Goal: Information Seeking & Learning: Learn about a topic

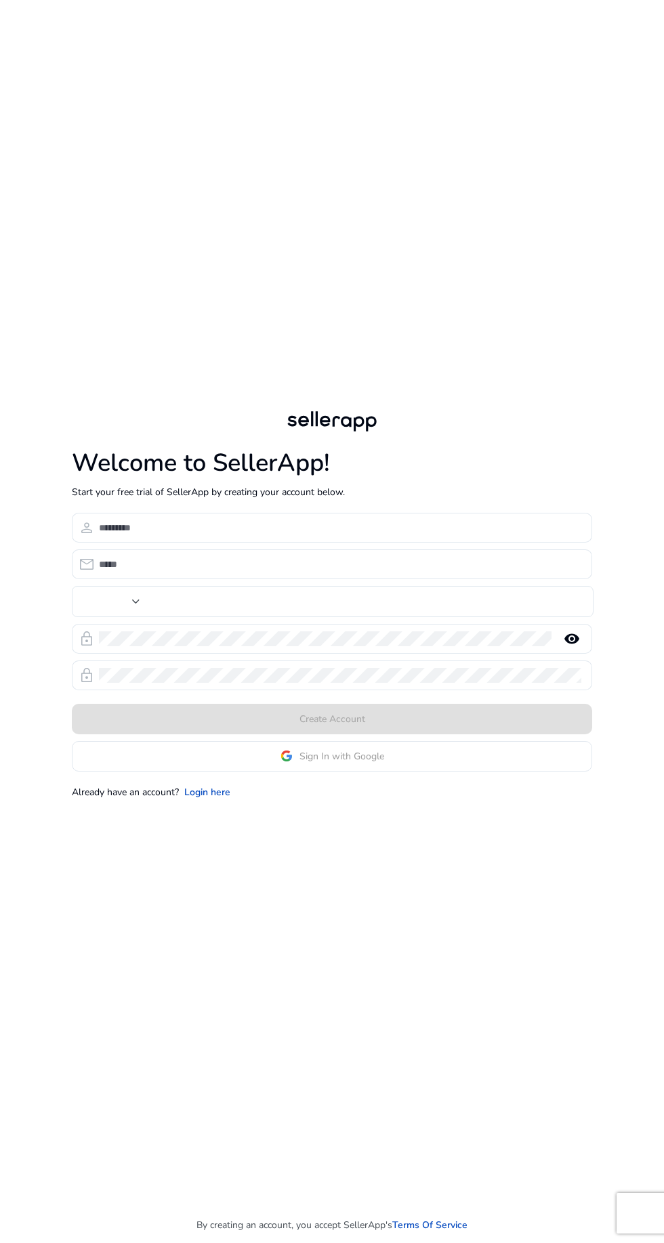
type input "***"
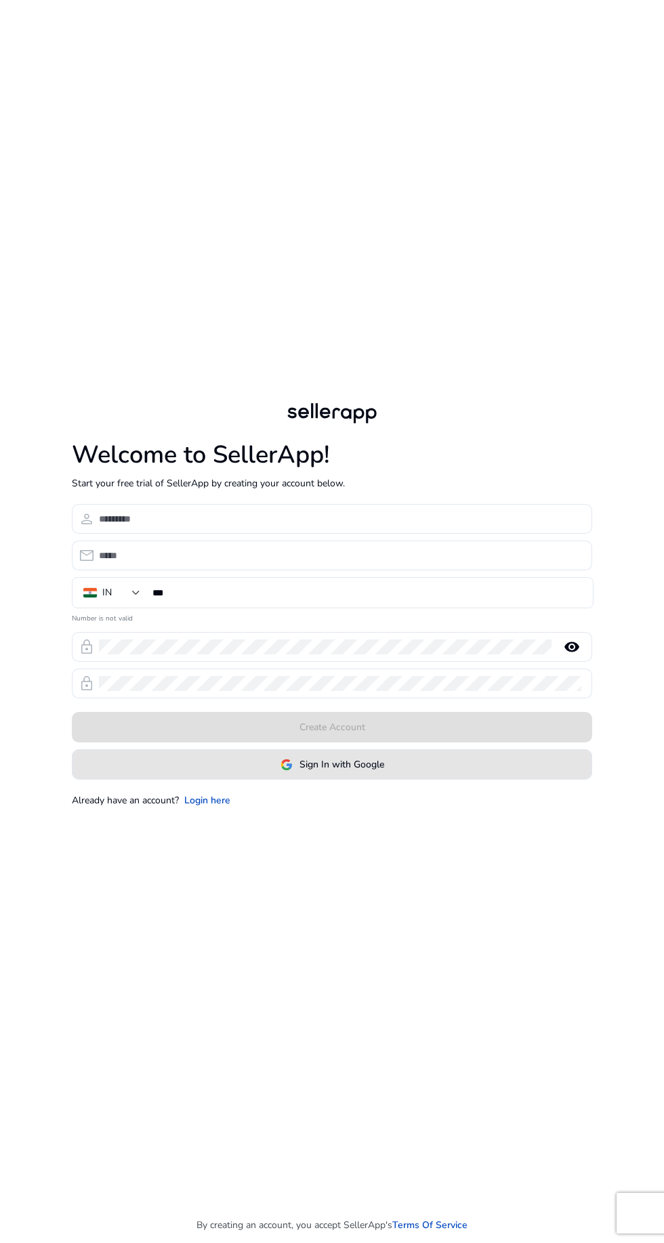
click at [346, 771] on span "Sign In with Google" at bounding box center [341, 764] width 85 height 14
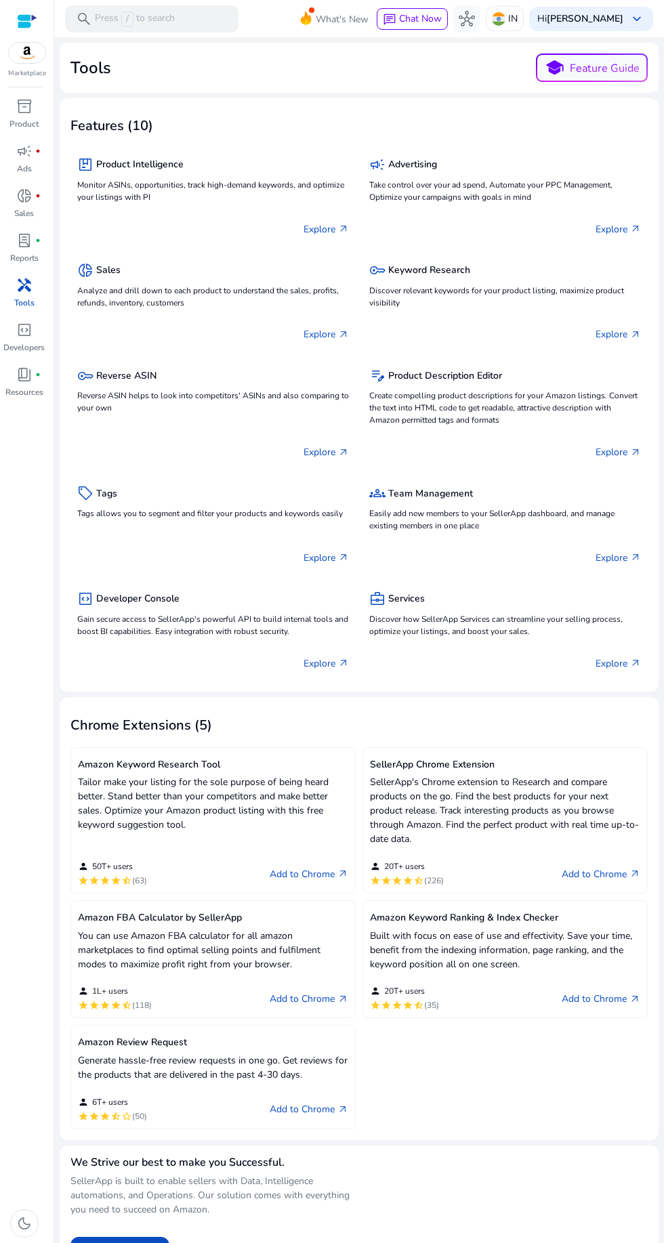
scroll to position [5, 0]
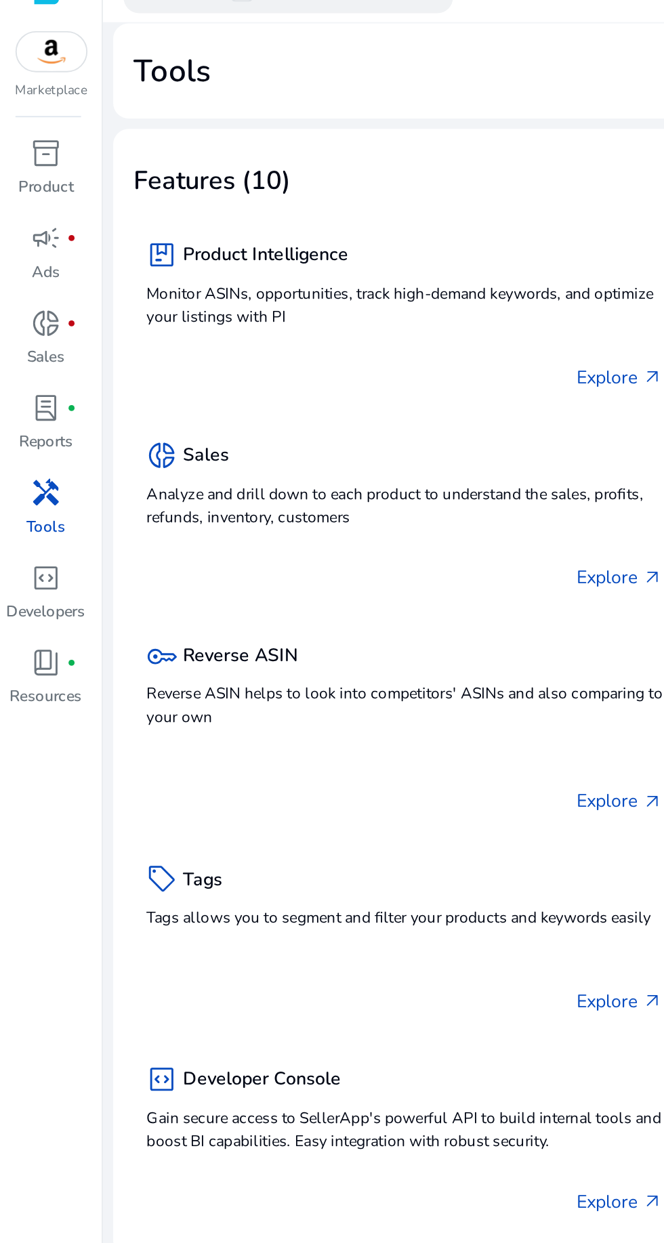
click at [22, 249] on span "lab_profile" at bounding box center [24, 240] width 16 height 16
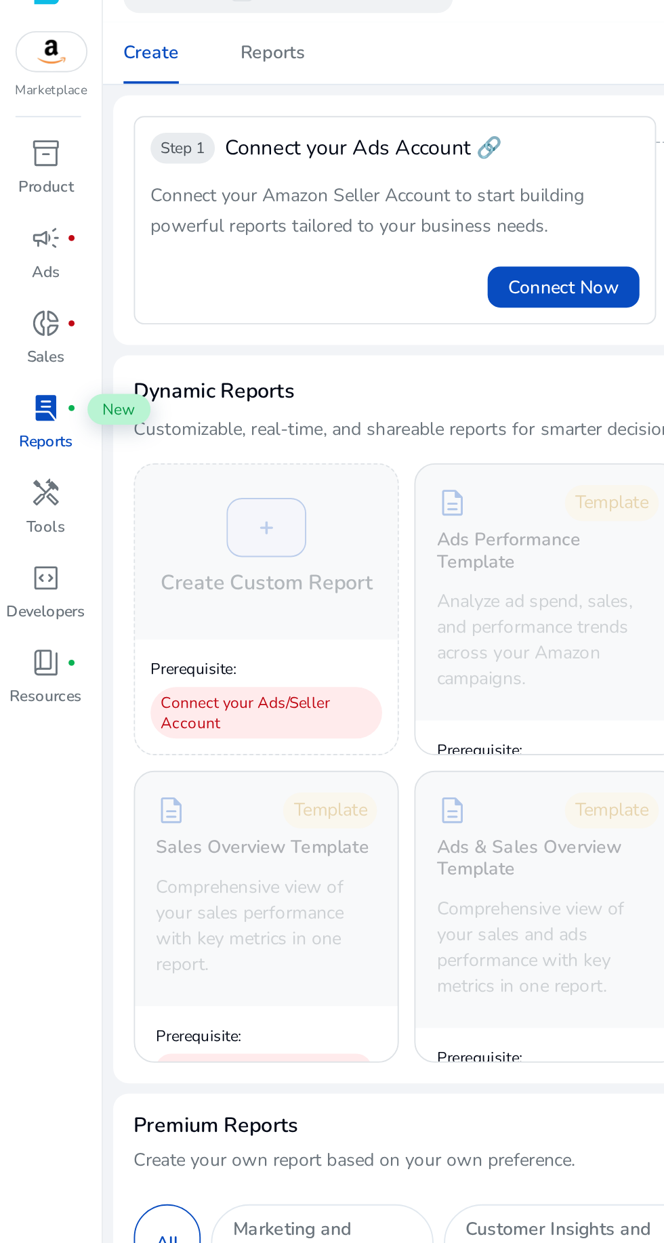
click at [22, 237] on span "lab_profile" at bounding box center [24, 240] width 16 height 16
click at [25, 298] on p "Tools" at bounding box center [24, 303] width 20 height 12
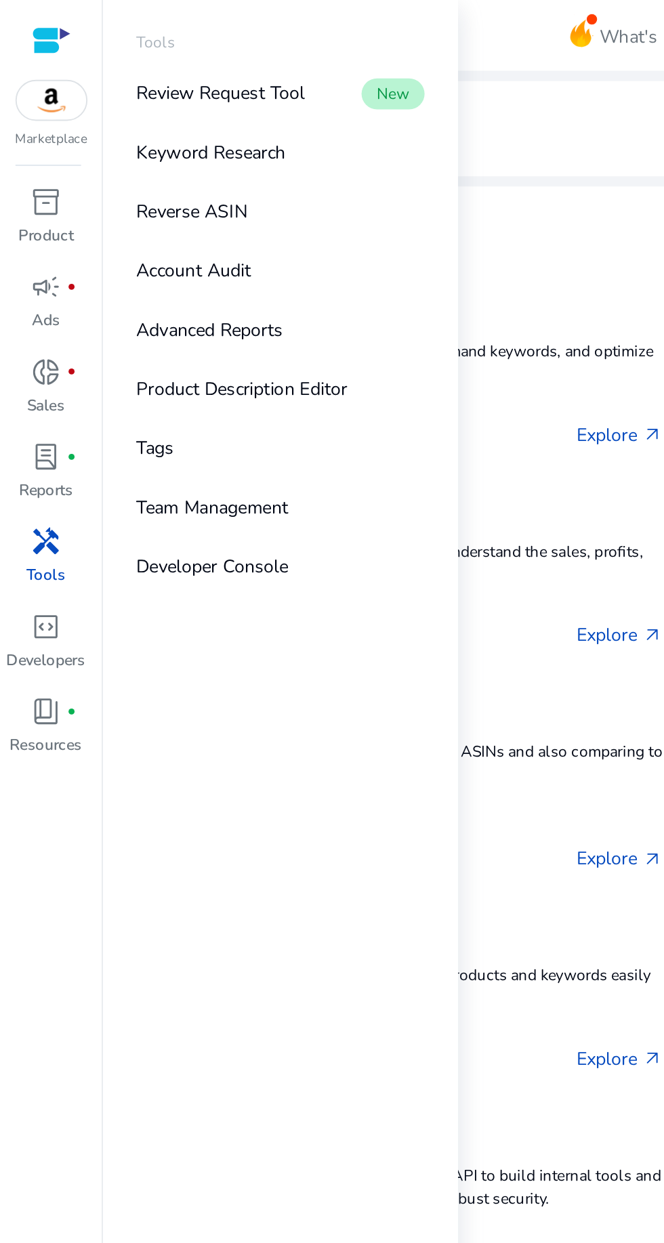
click at [93, 89] on link "Keyword Research" at bounding box center [147, 80] width 173 height 30
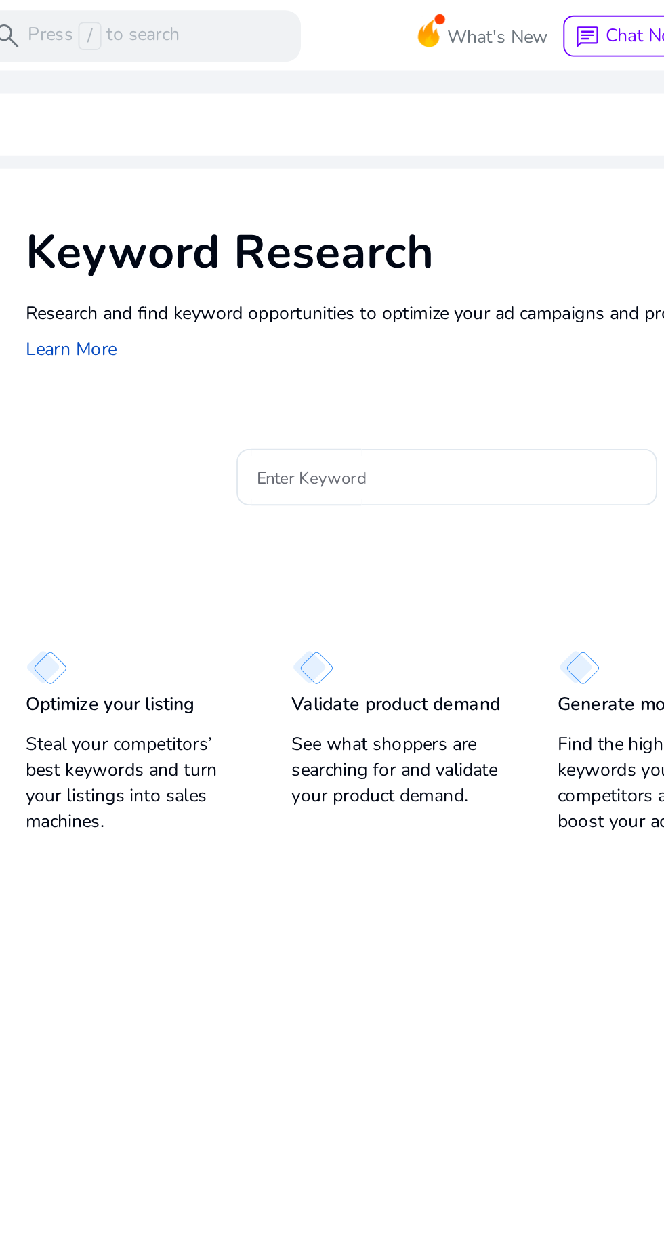
click at [252, 253] on input "Enter Keyword" at bounding box center [315, 251] width 200 height 15
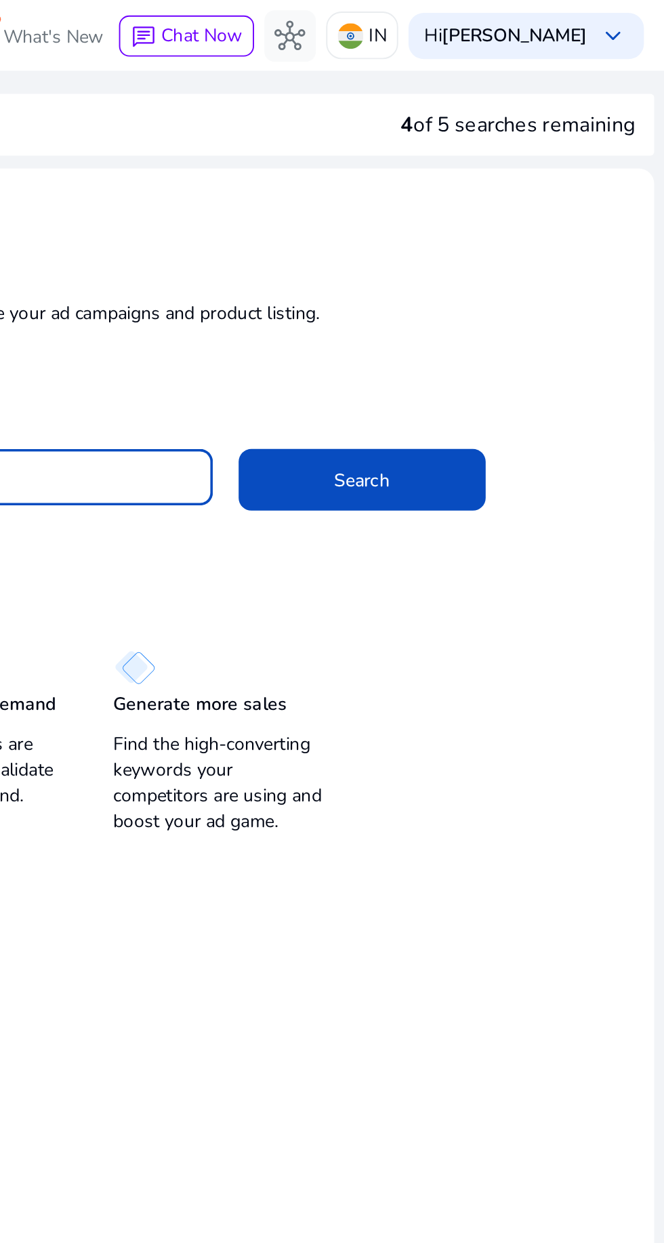
type input "**********"
click at [468, 253] on span at bounding box center [504, 252] width 130 height 33
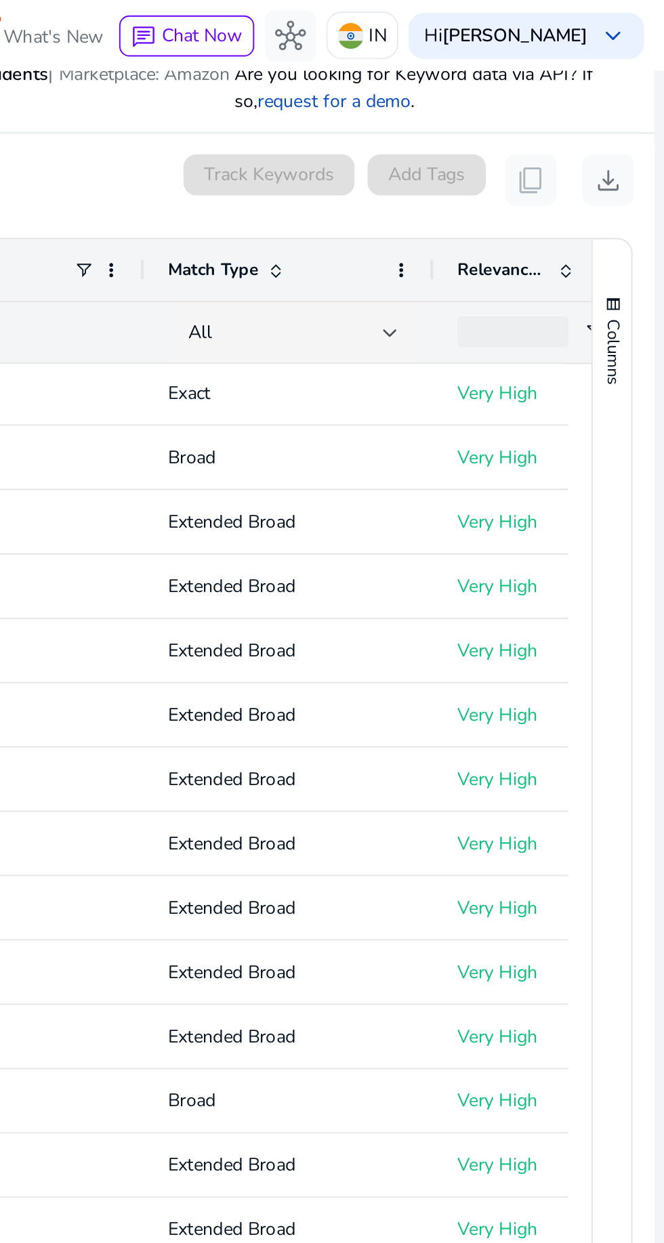
scroll to position [3, 0]
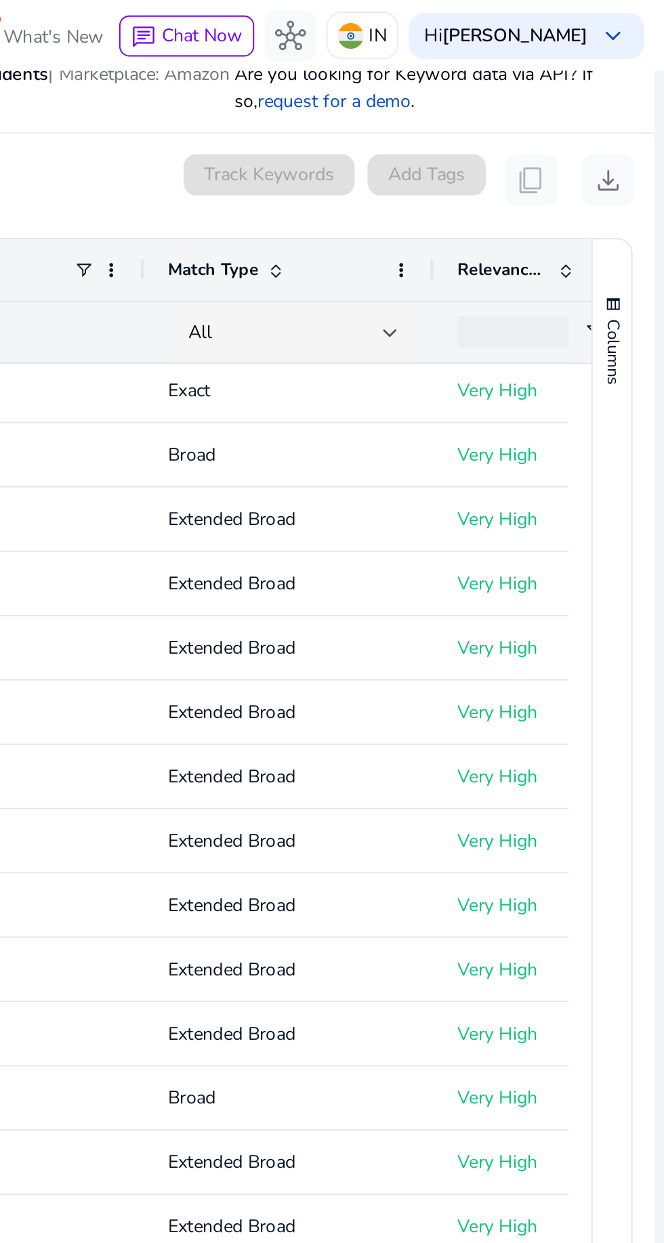
click at [520, 174] on div at bounding box center [519, 175] width 8 height 5
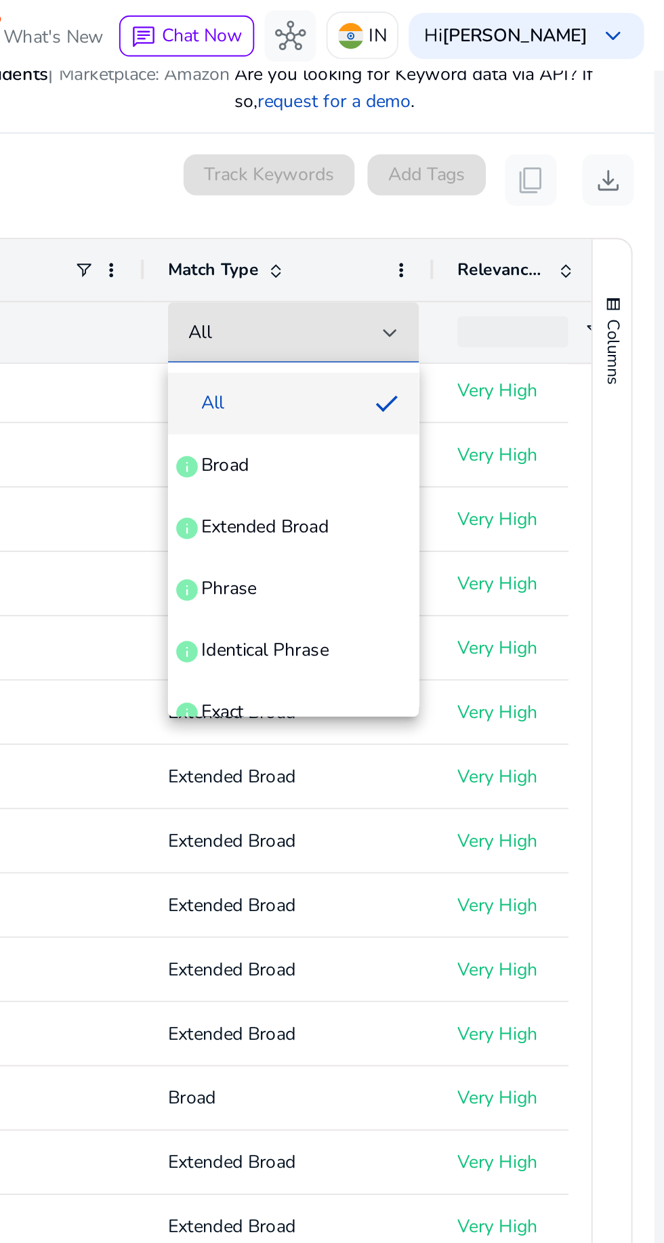
click at [533, 415] on div at bounding box center [332, 621] width 664 height 1243
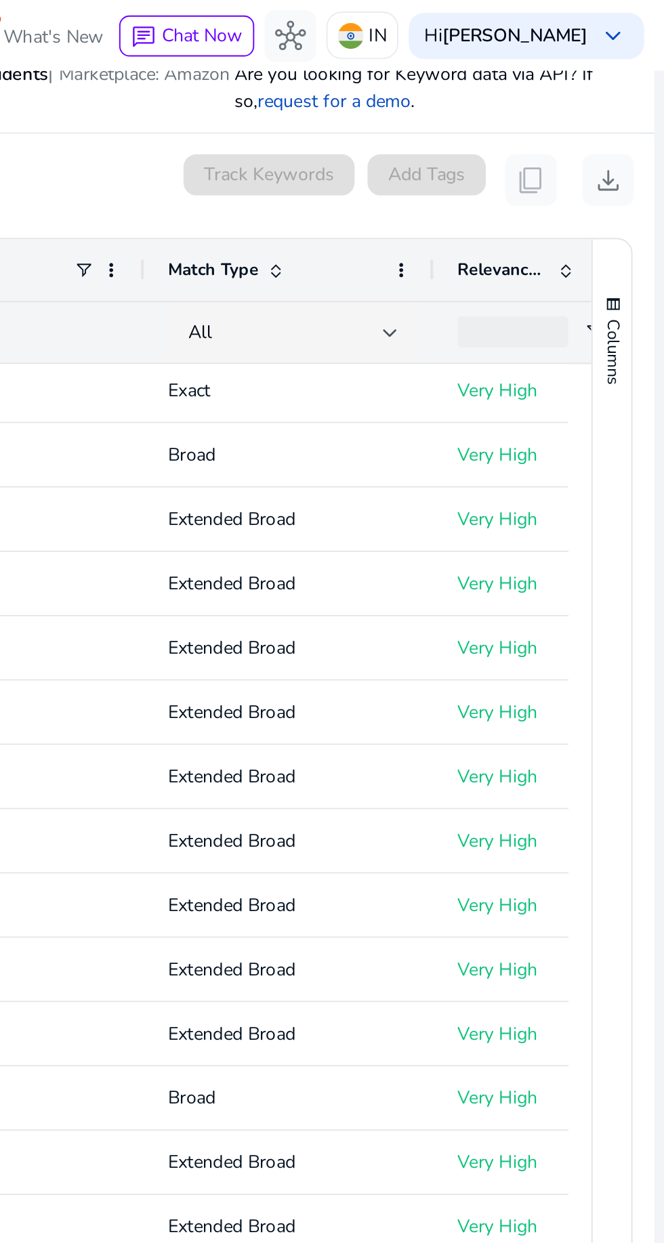
click at [498, 171] on div "All" at bounding box center [464, 175] width 102 height 15
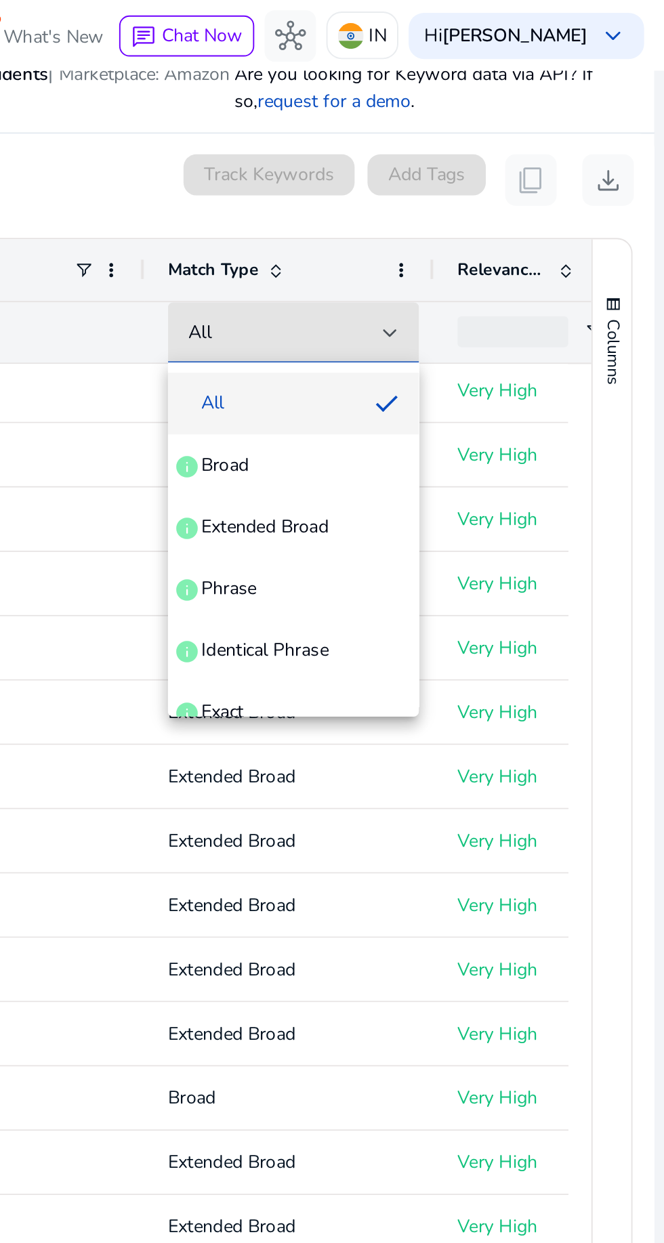
click at [484, 175] on div at bounding box center [332, 621] width 664 height 1243
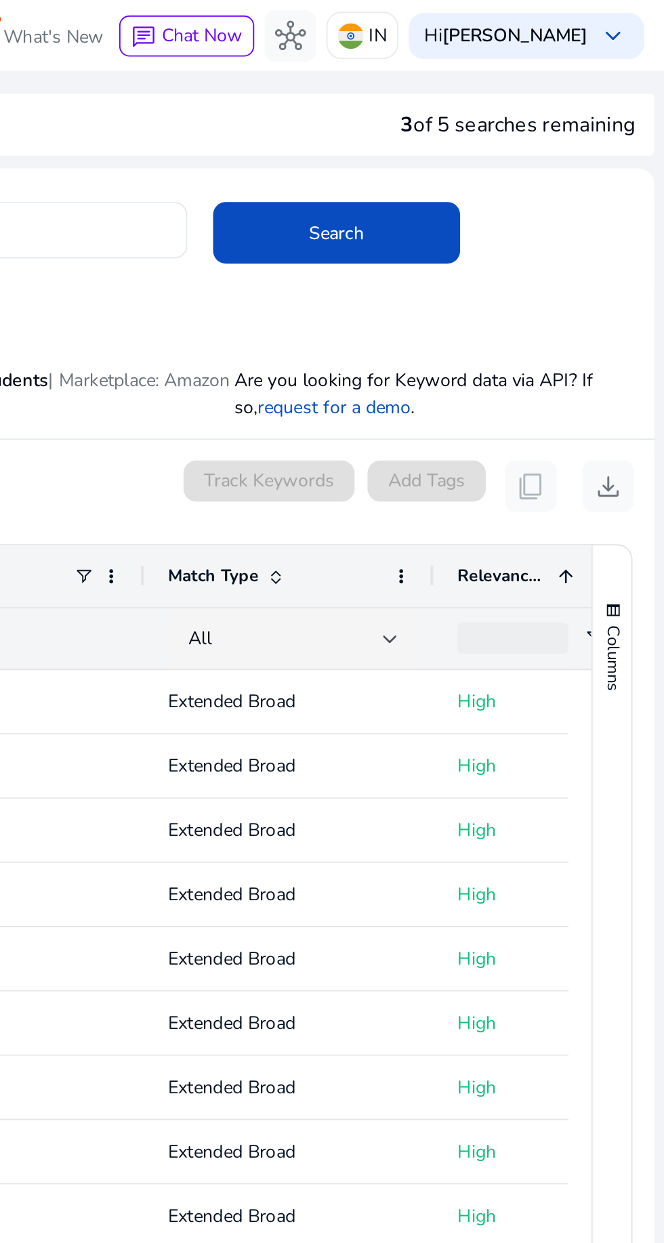
scroll to position [0, 0]
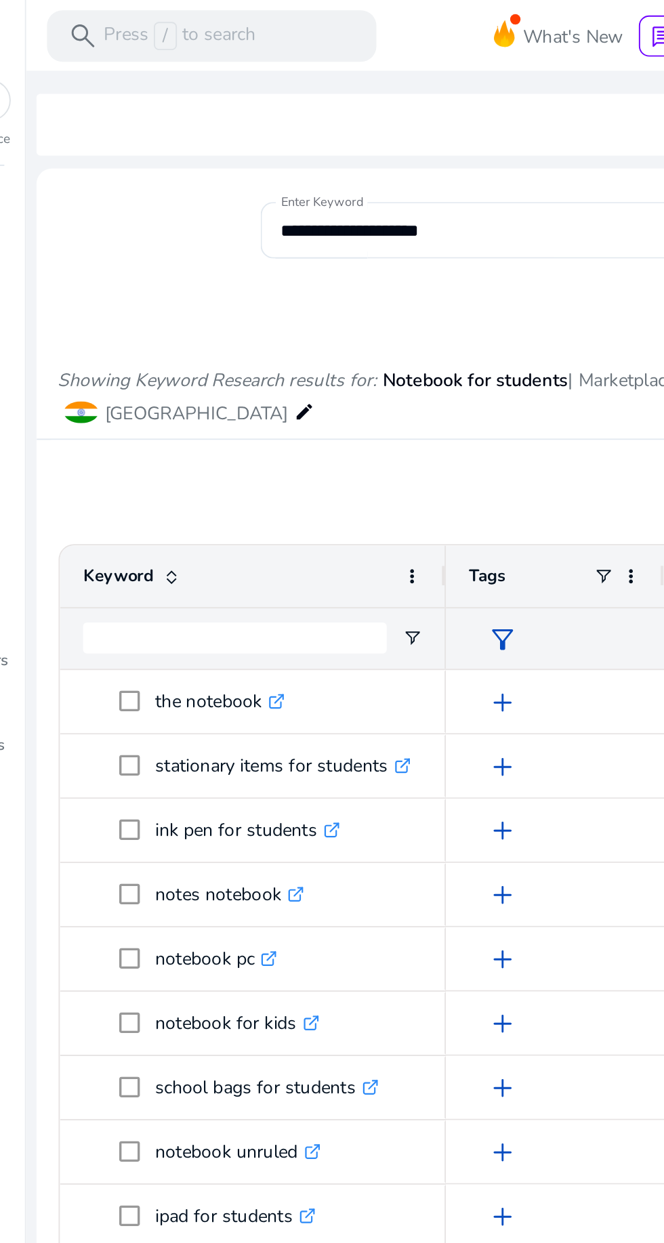
click at [312, 119] on input "**********" at bounding box center [294, 121] width 213 height 15
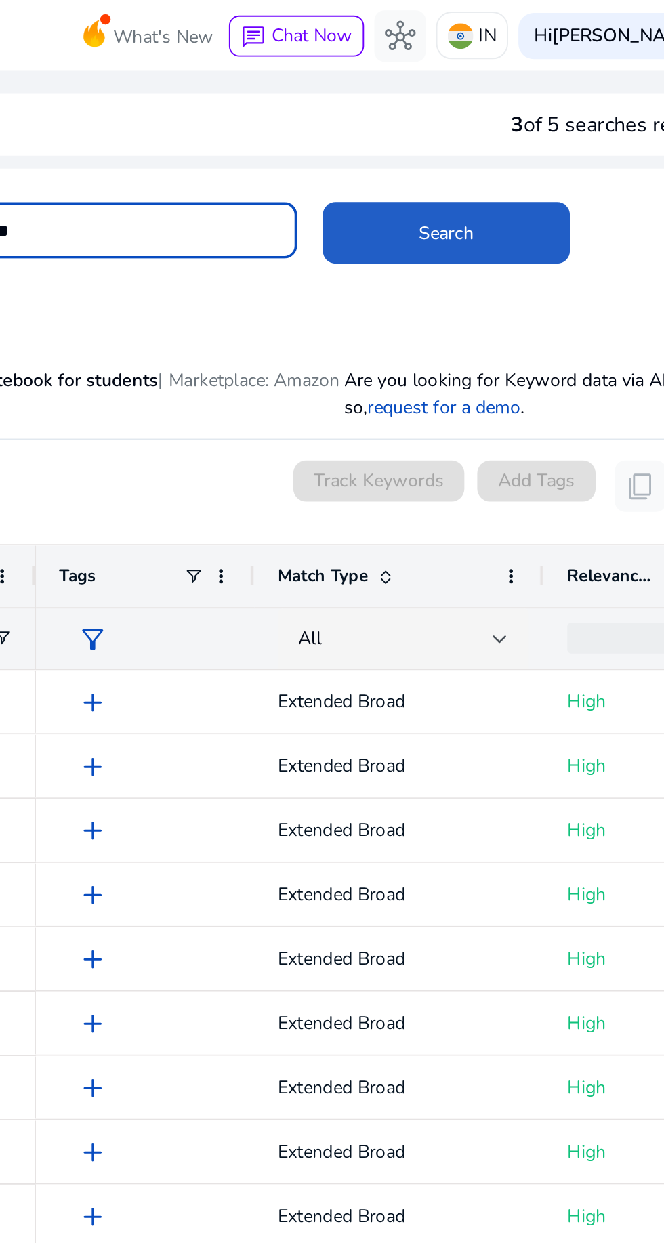
click at [476, 116] on span "Search" at bounding box center [490, 123] width 29 height 14
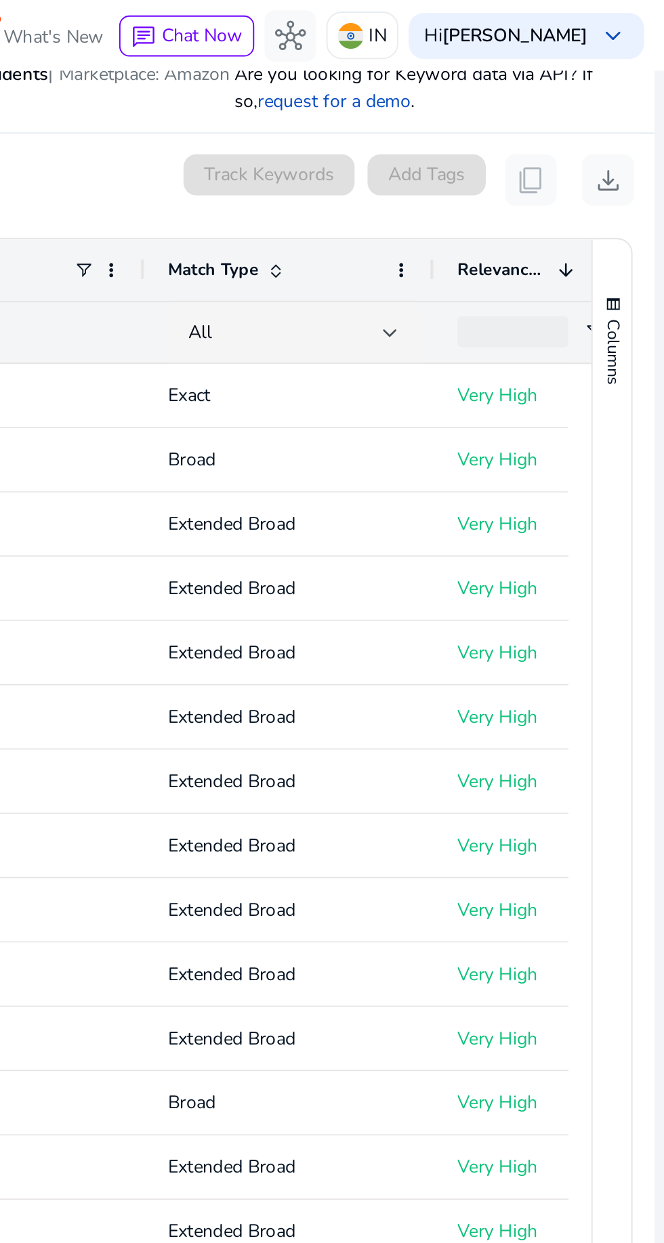
click at [519, 174] on div at bounding box center [519, 175] width 8 height 5
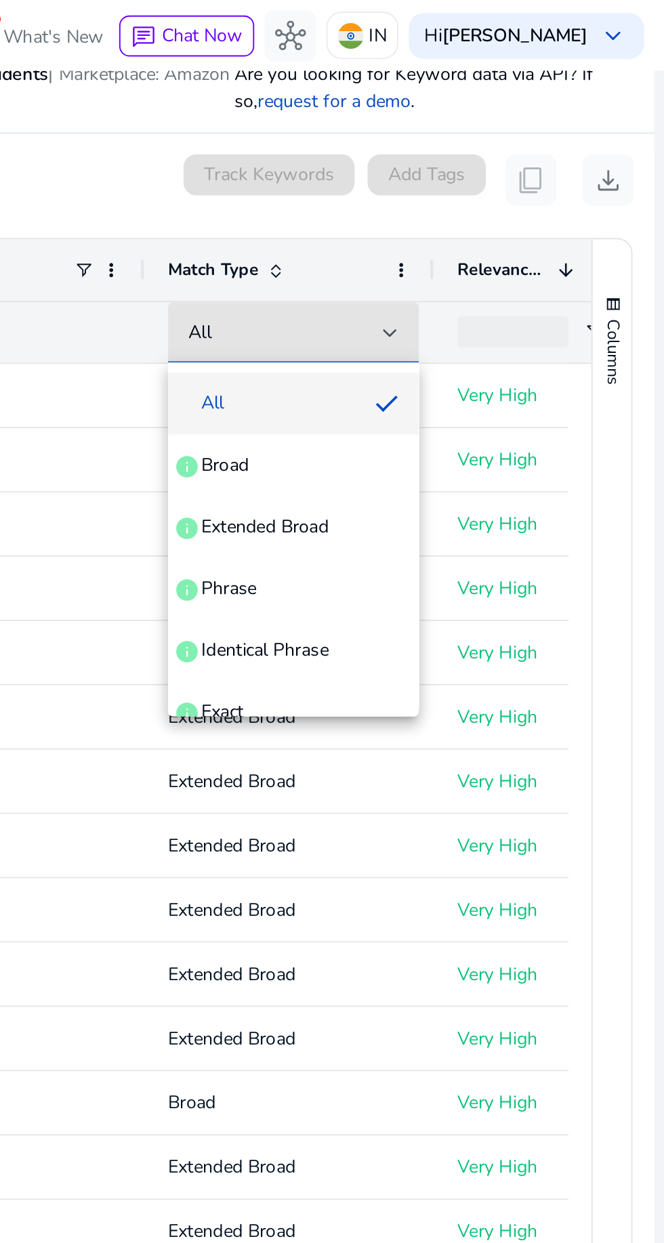
click at [496, 174] on div at bounding box center [332, 621] width 664 height 1243
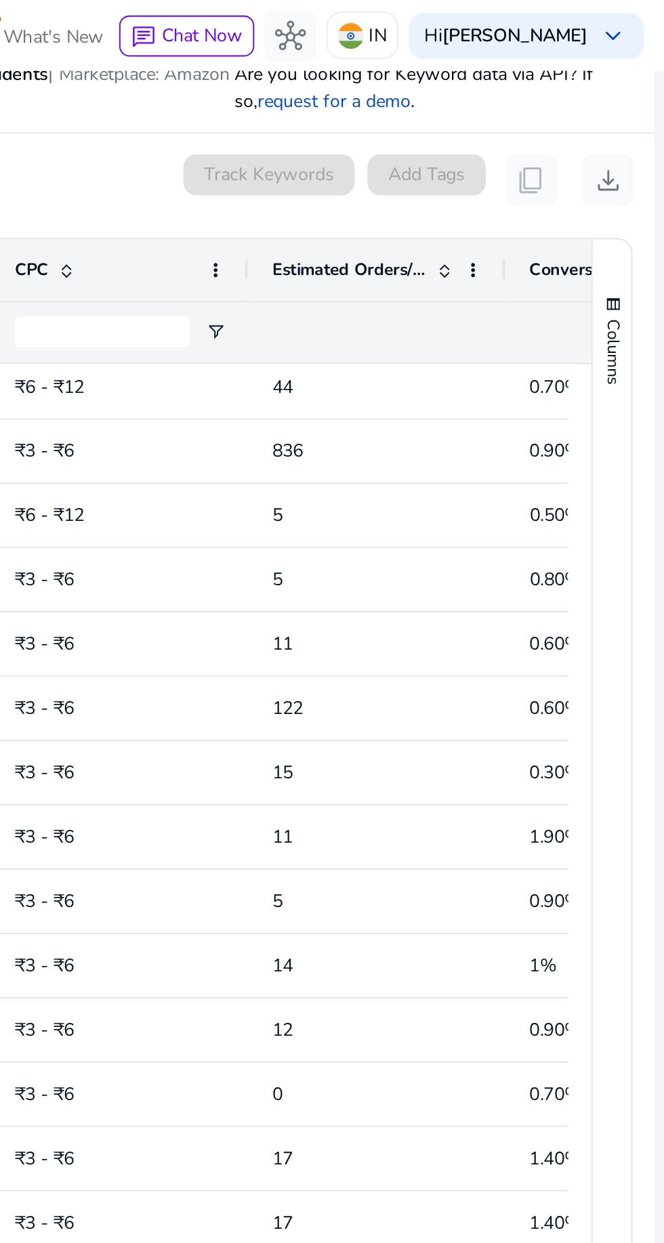
scroll to position [400, 0]
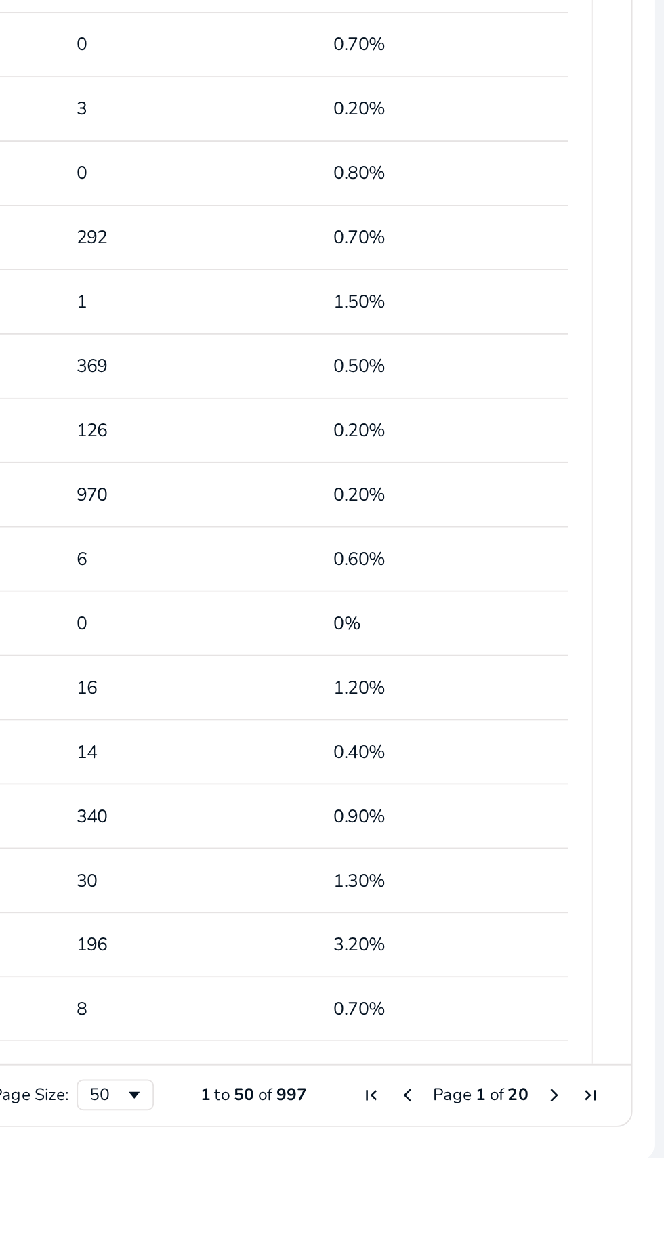
click at [600, 1210] on span "Next Page" at bounding box center [605, 1209] width 11 height 11
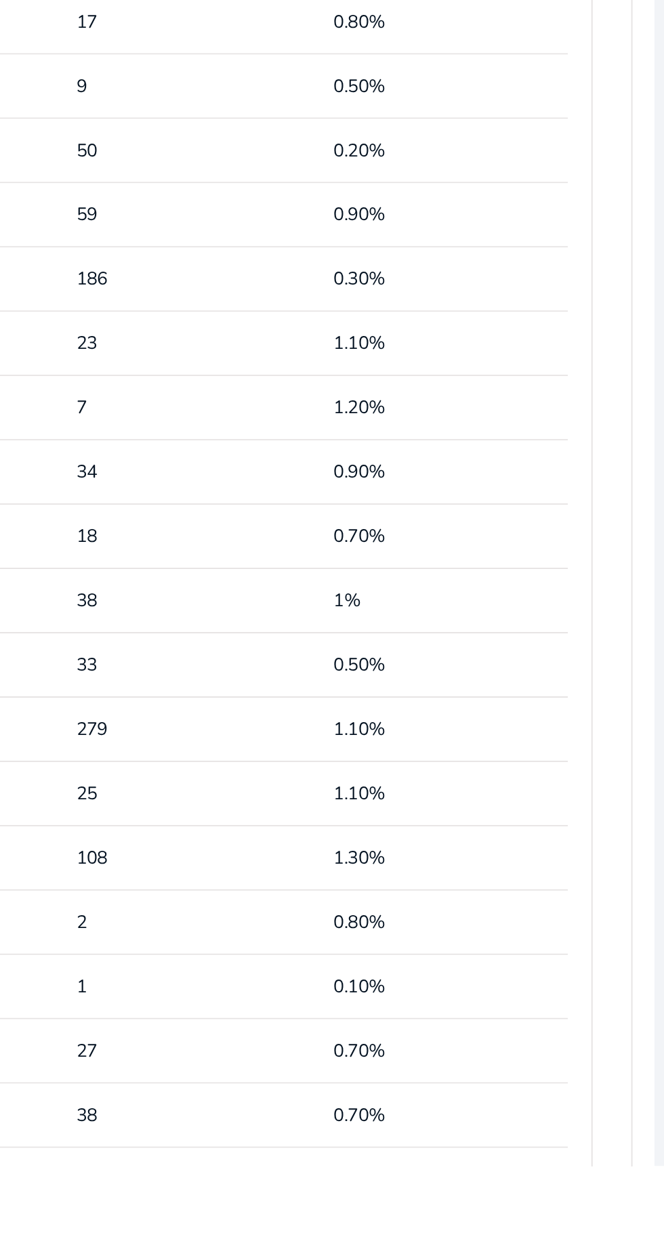
scroll to position [9, 0]
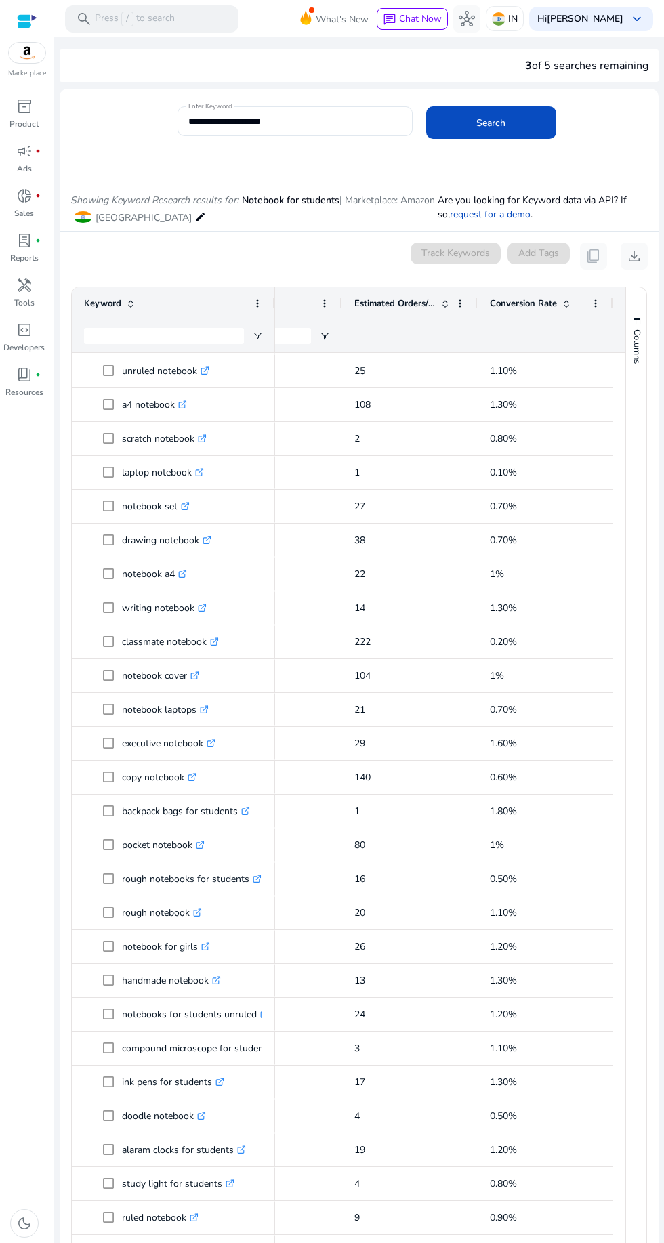
scroll to position [188, 0]
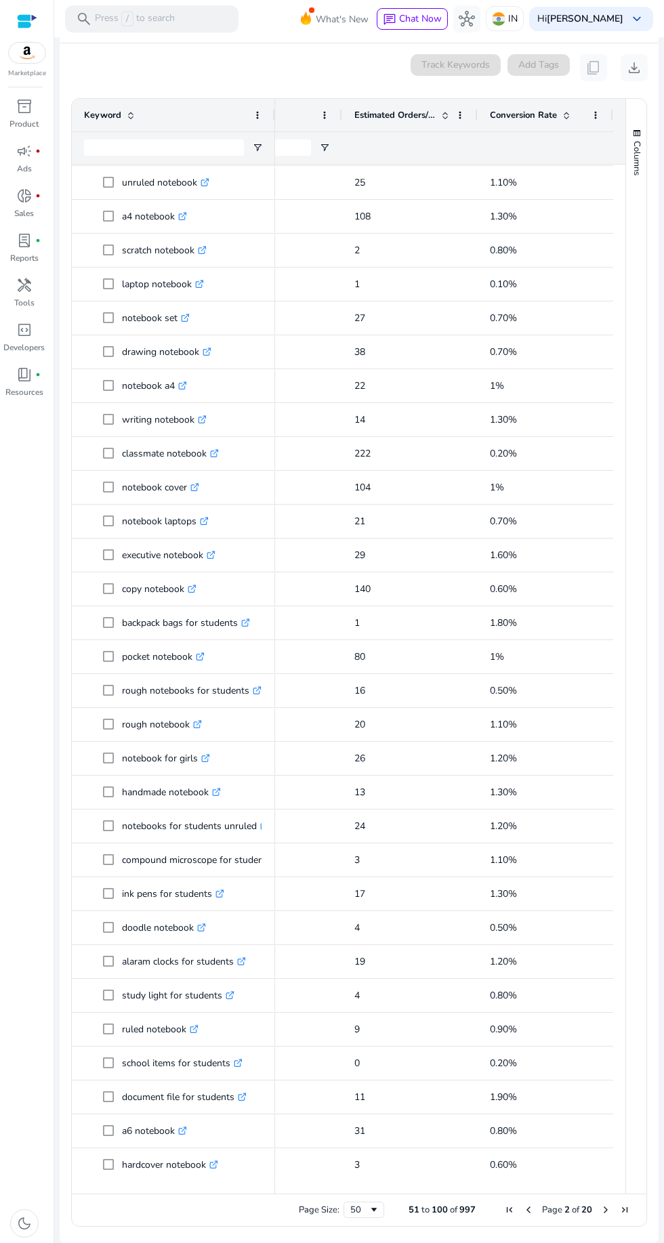
click at [523, 1204] on span "Previous Page" at bounding box center [528, 1209] width 11 height 11
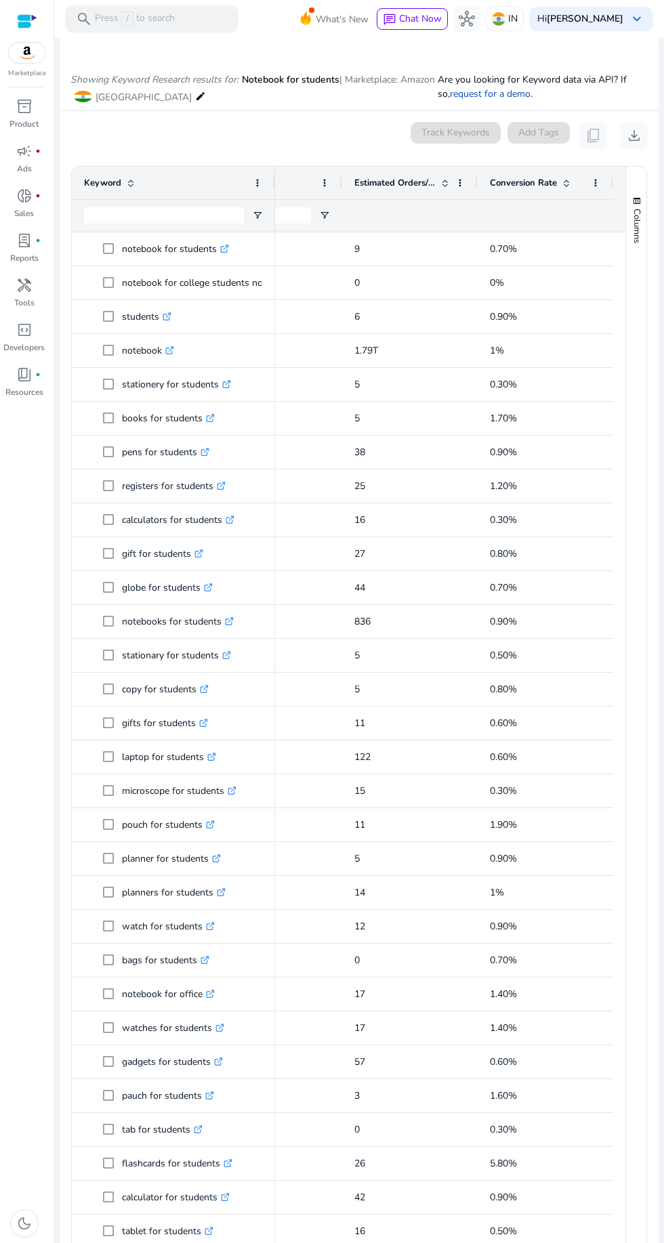
scroll to position [121, 0]
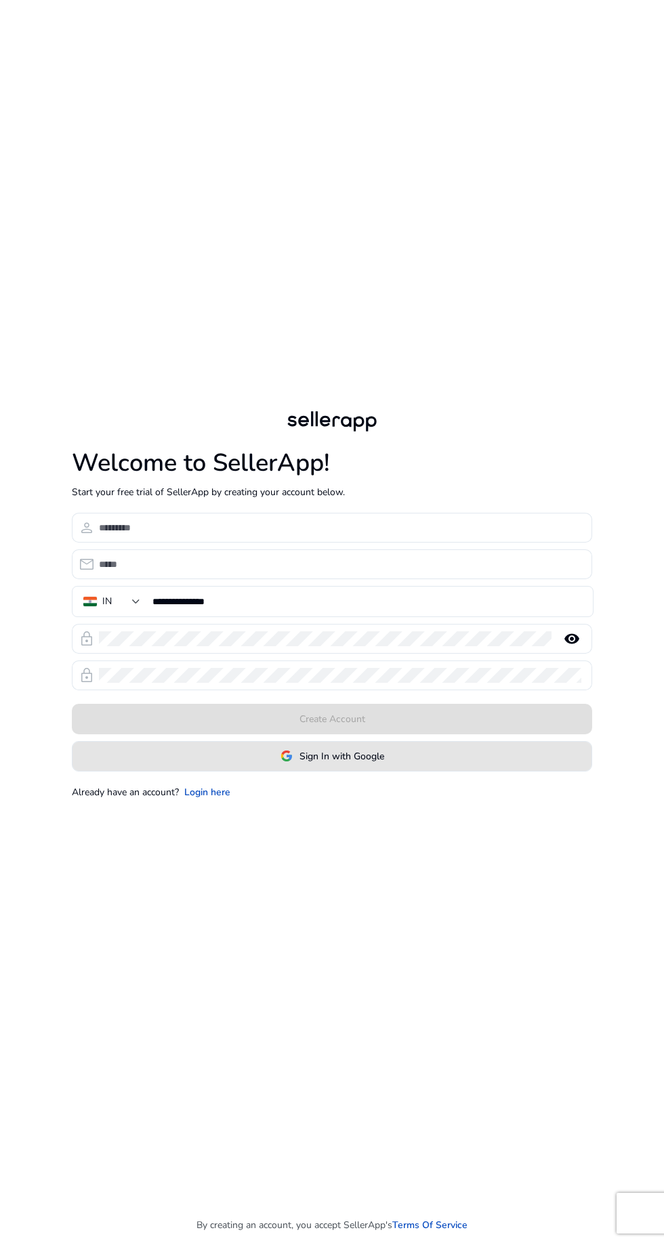
click at [354, 763] on span "Sign In with Google" at bounding box center [341, 756] width 85 height 14
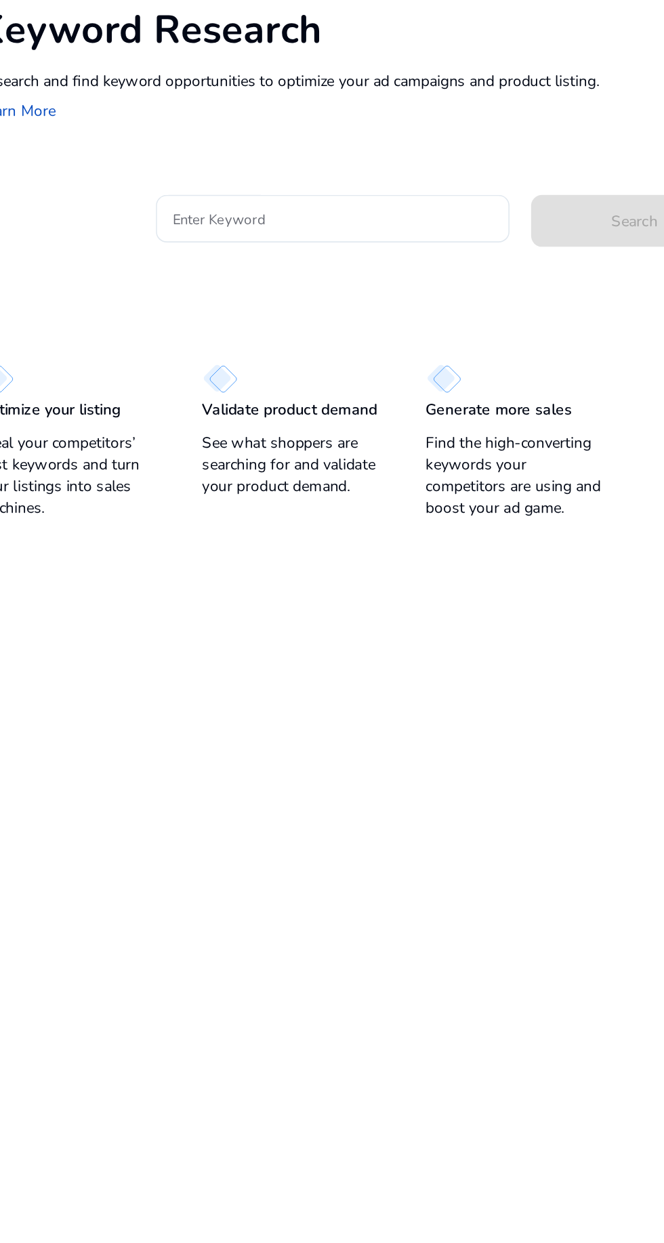
scroll to position [3, 0]
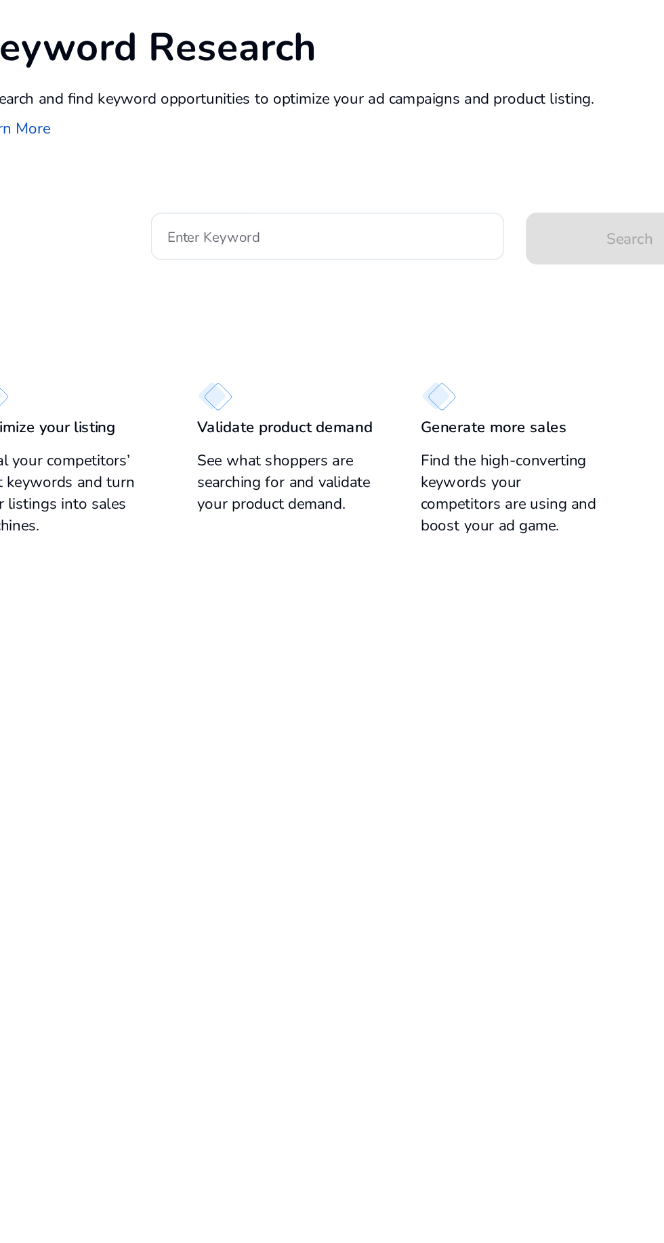
click at [296, 244] on input "Enter Keyword" at bounding box center [315, 251] width 200 height 15
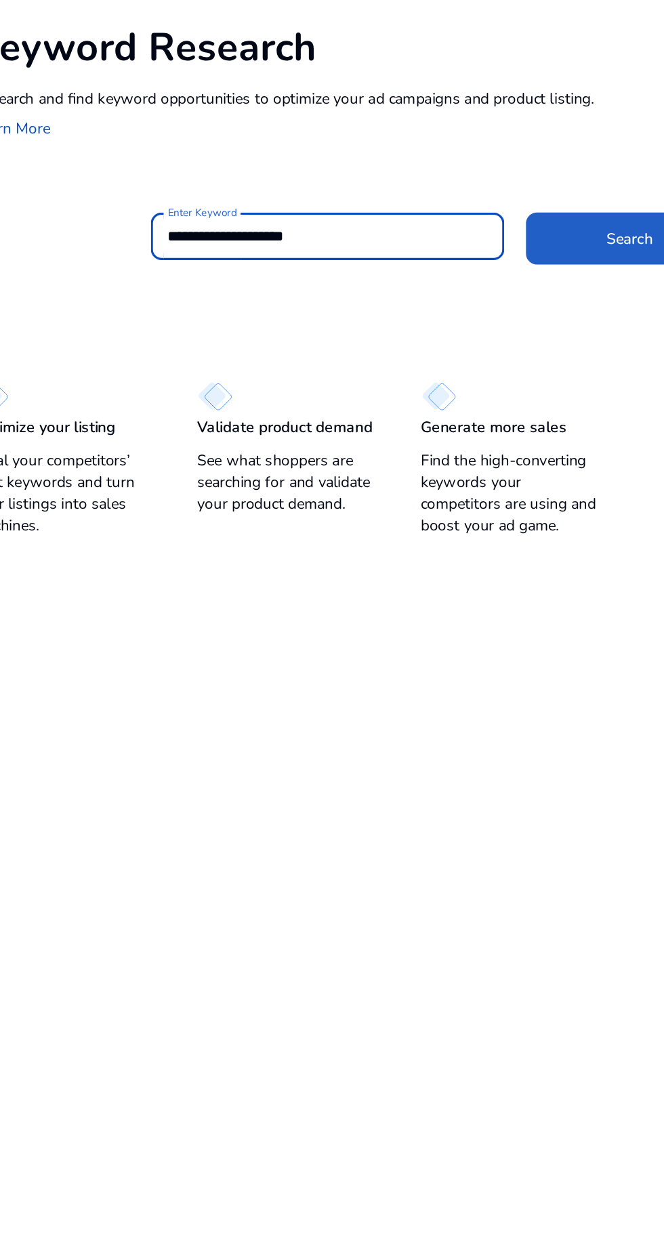
type input "**********"
click at [479, 238] on span at bounding box center [504, 252] width 130 height 33
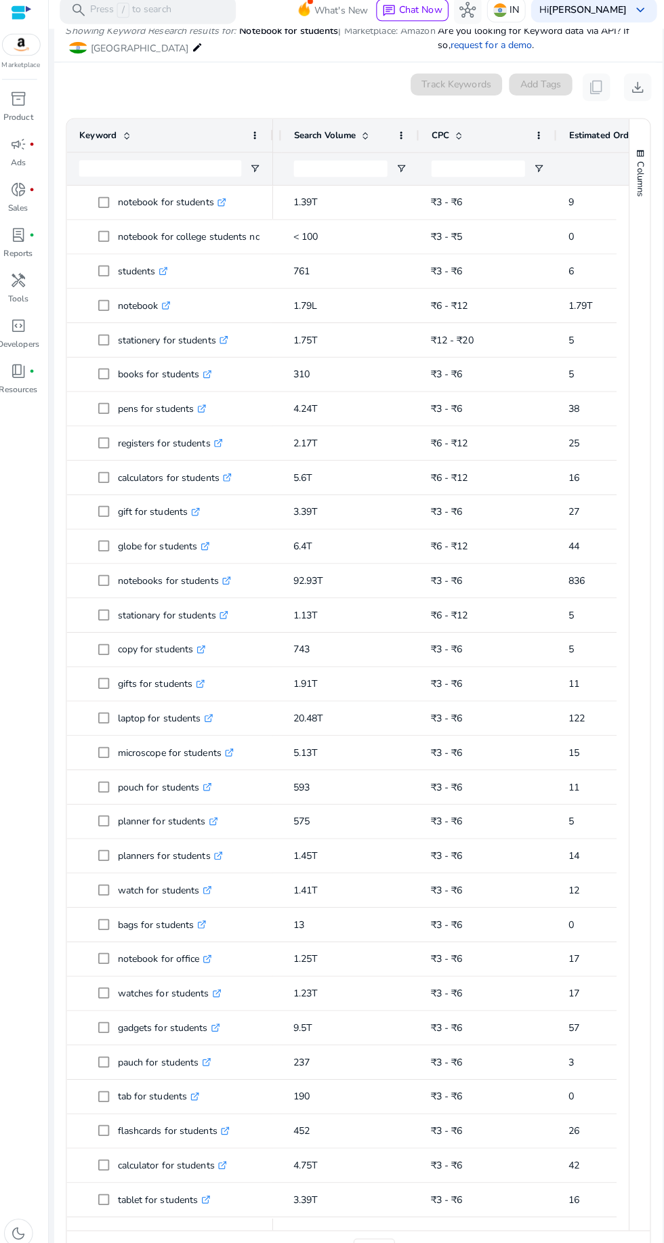
scroll to position [0, 0]
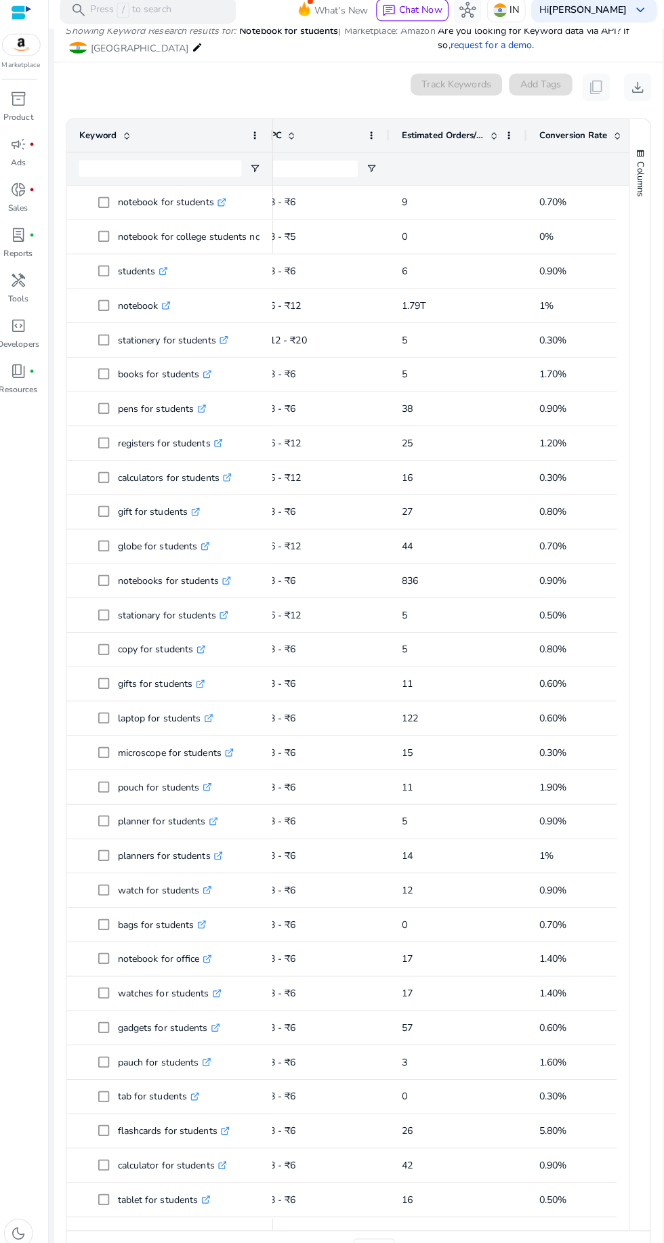
click at [600, 1231] on span "Next Page" at bounding box center [605, 1236] width 11 height 11
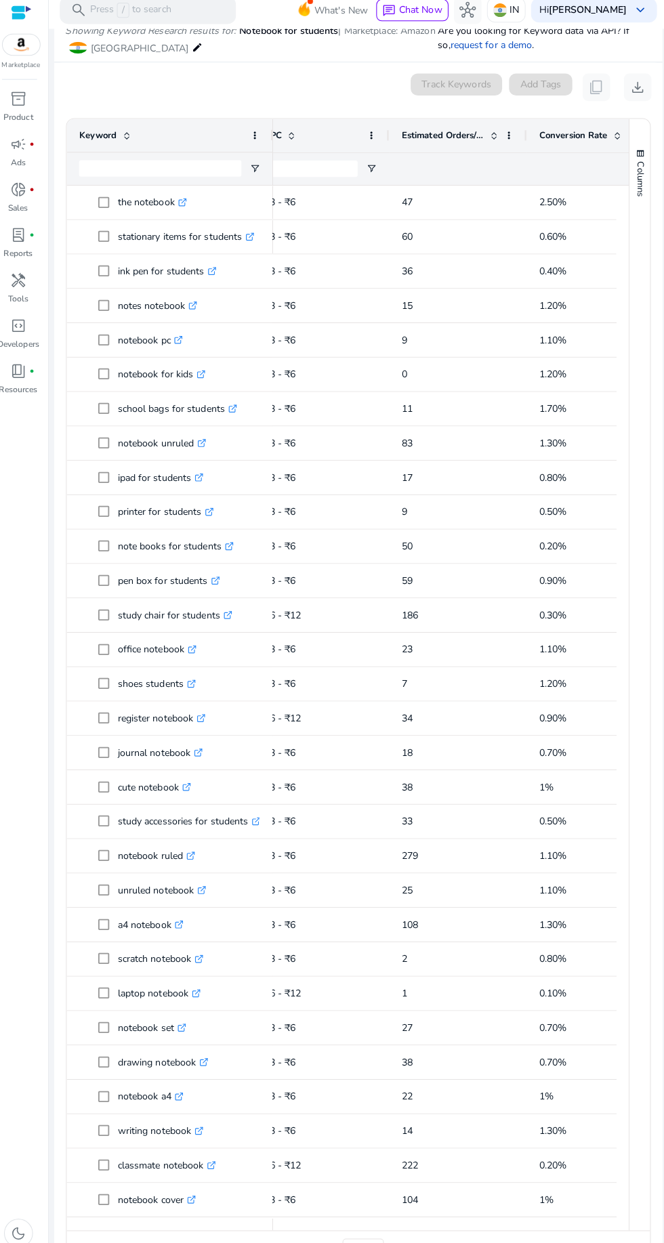
click at [600, 1231] on span "Next Page" at bounding box center [605, 1236] width 11 height 11
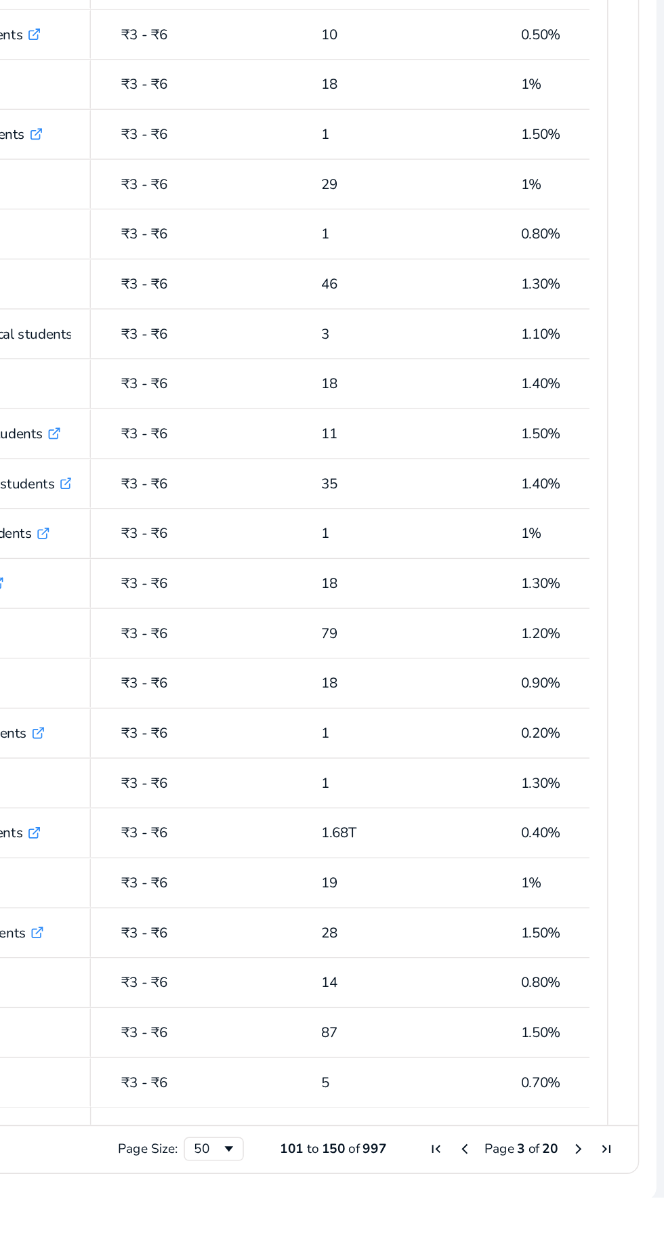
click at [600, 1207] on span "Next Page" at bounding box center [605, 1209] width 11 height 11
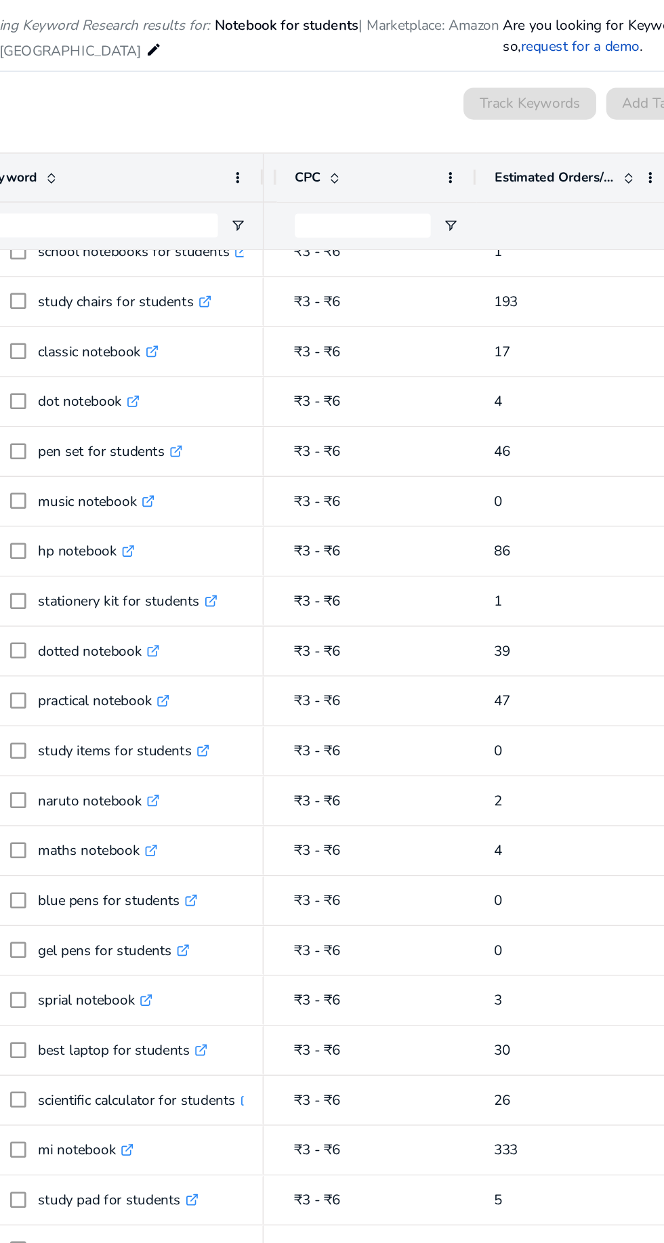
scroll to position [91, 0]
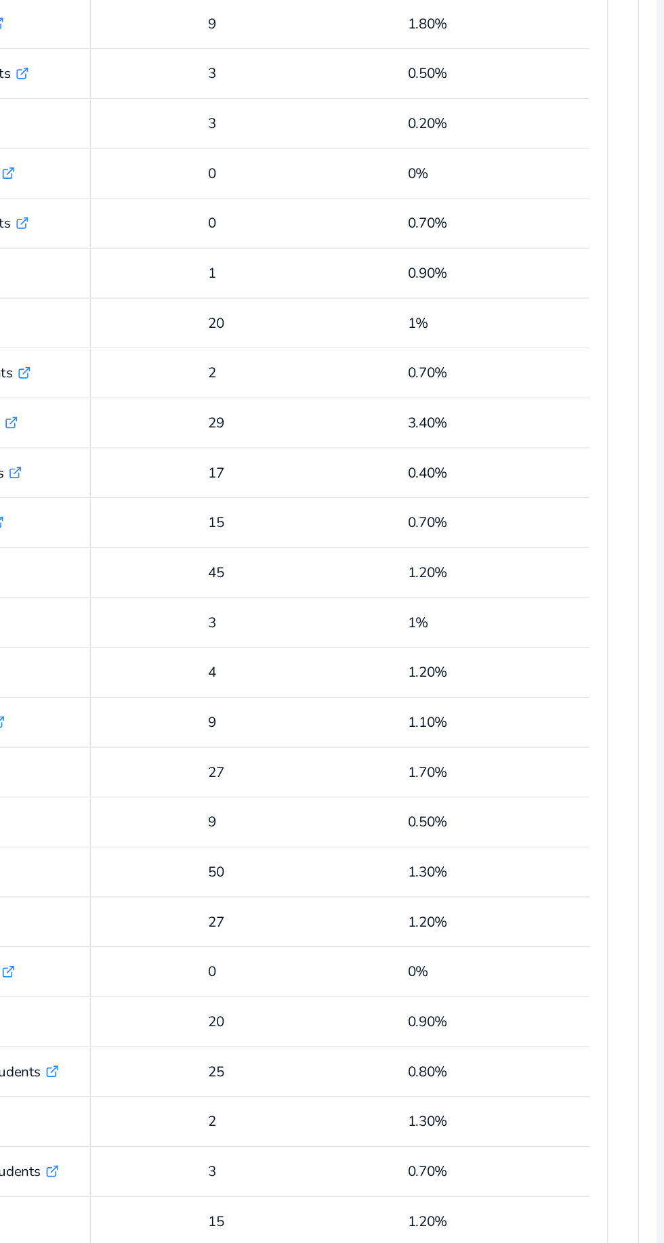
click at [600, 1209] on span "Next Page" at bounding box center [605, 1209] width 11 height 11
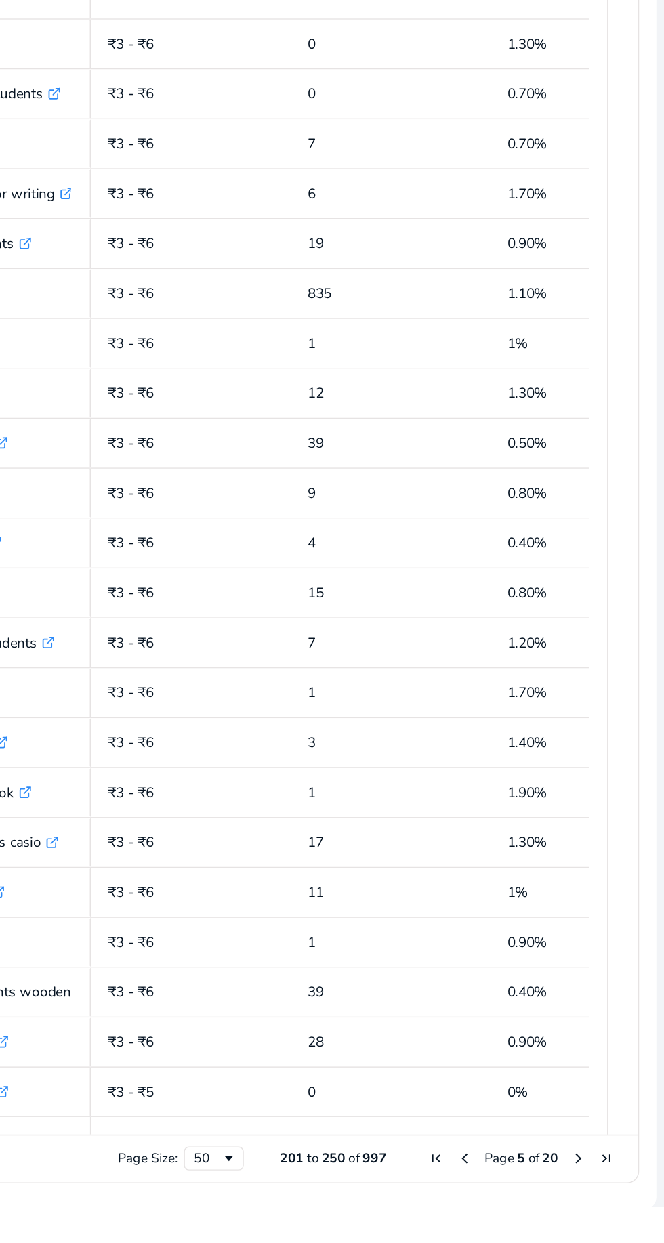
click at [600, 1209] on span "Next Page" at bounding box center [605, 1209] width 11 height 11
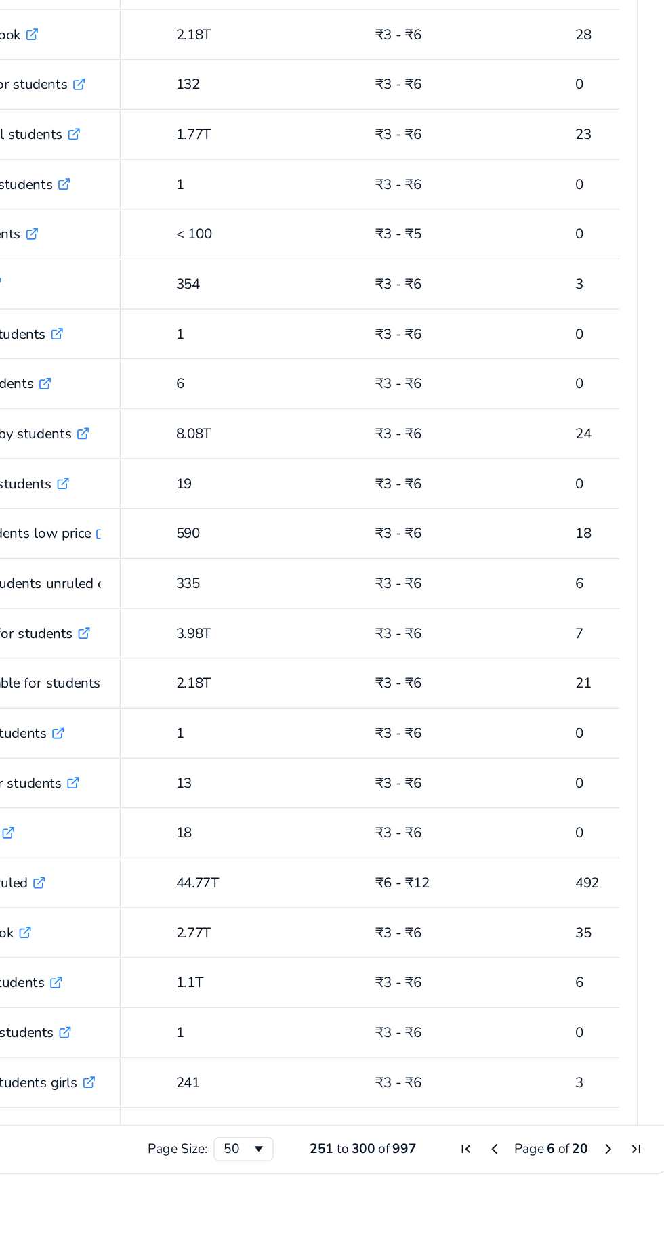
click at [523, 1211] on span "Previous Page" at bounding box center [528, 1209] width 11 height 11
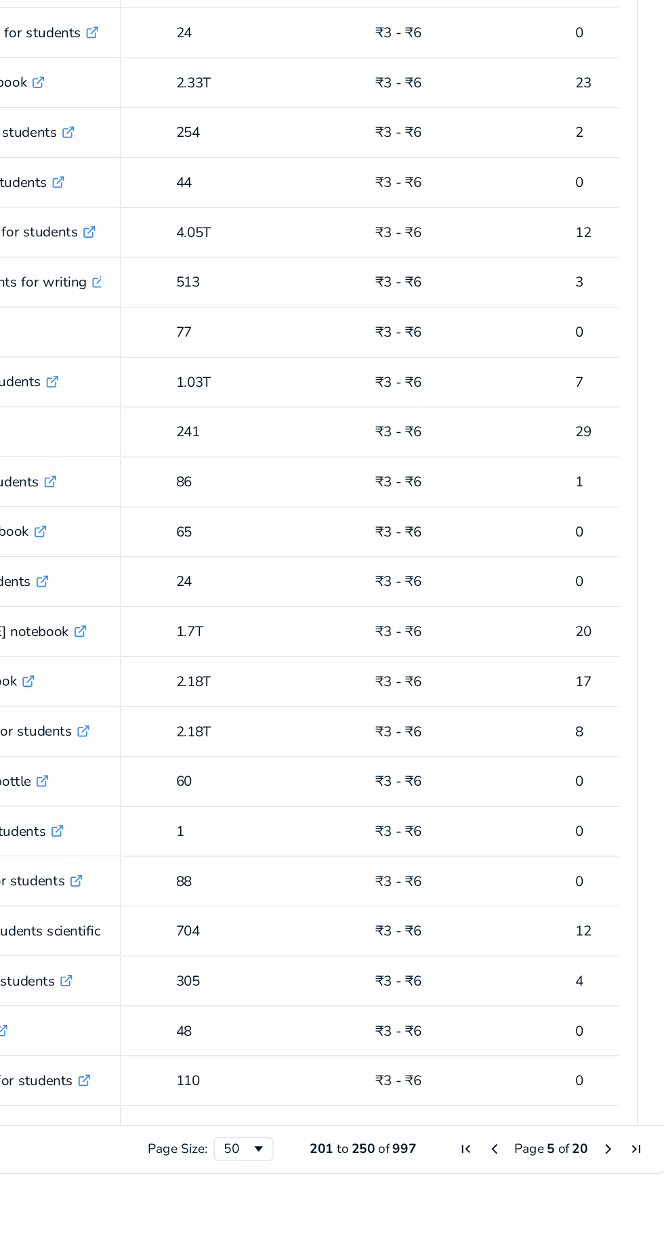
click at [600, 1209] on span "Next Page" at bounding box center [605, 1209] width 11 height 11
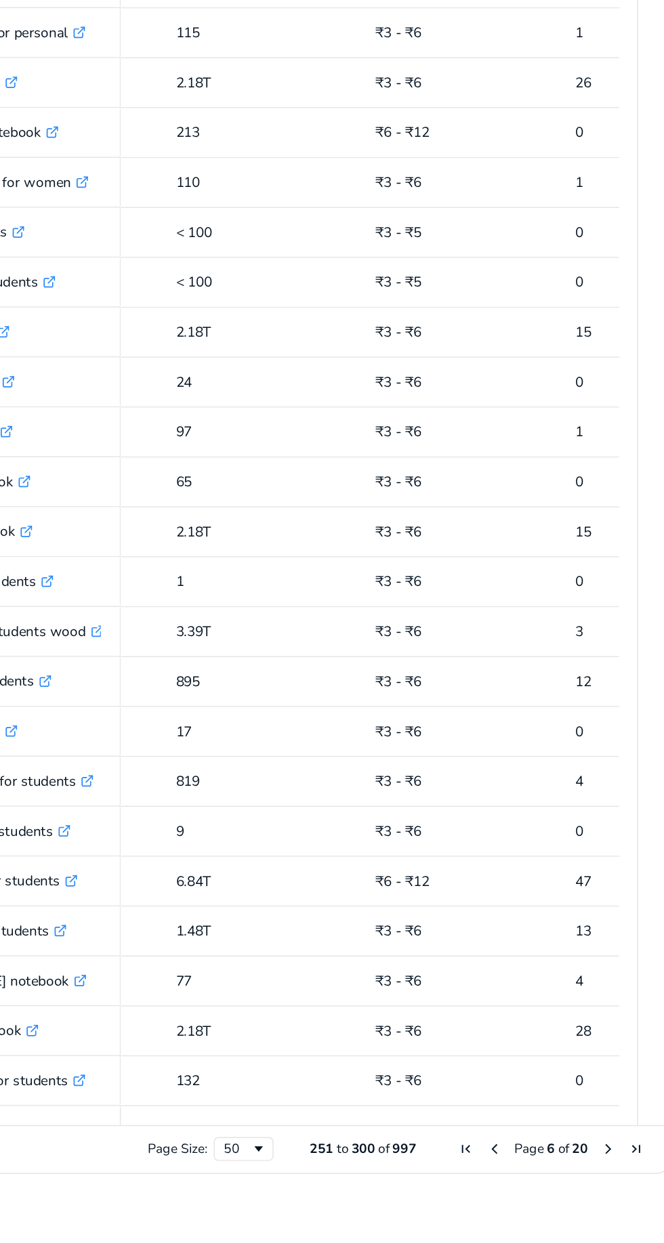
click at [600, 1211] on span "Next Page" at bounding box center [605, 1209] width 11 height 11
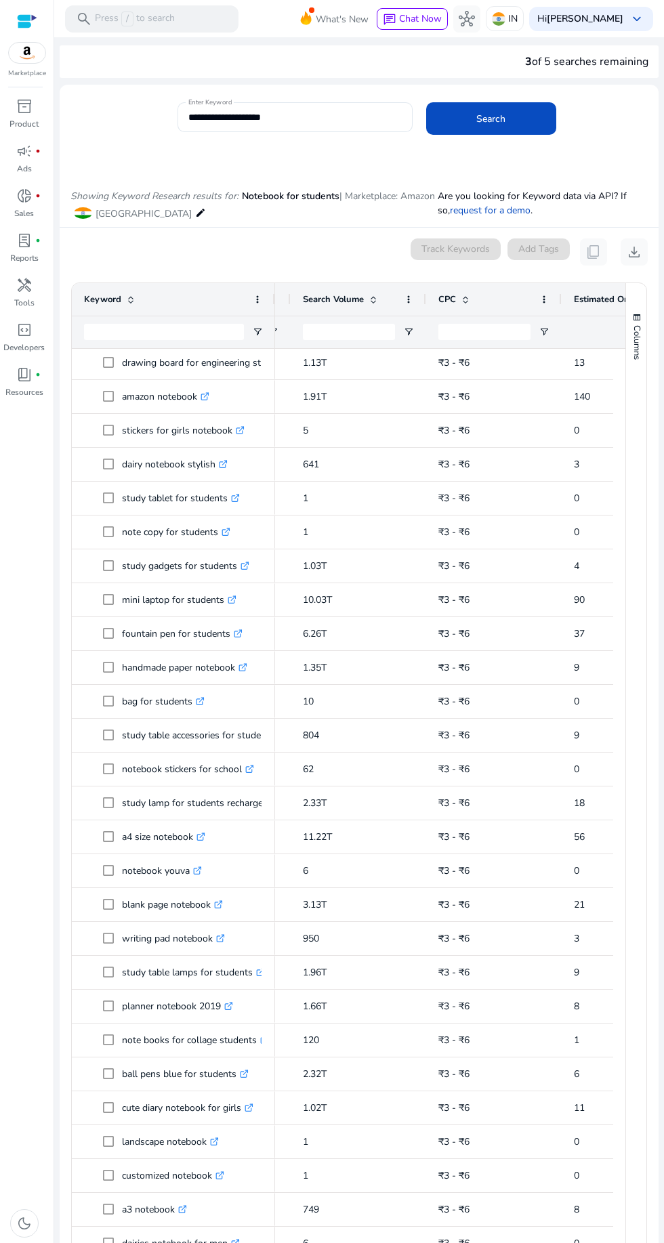
scroll to position [507, 0]
